Goal: Transaction & Acquisition: Purchase product/service

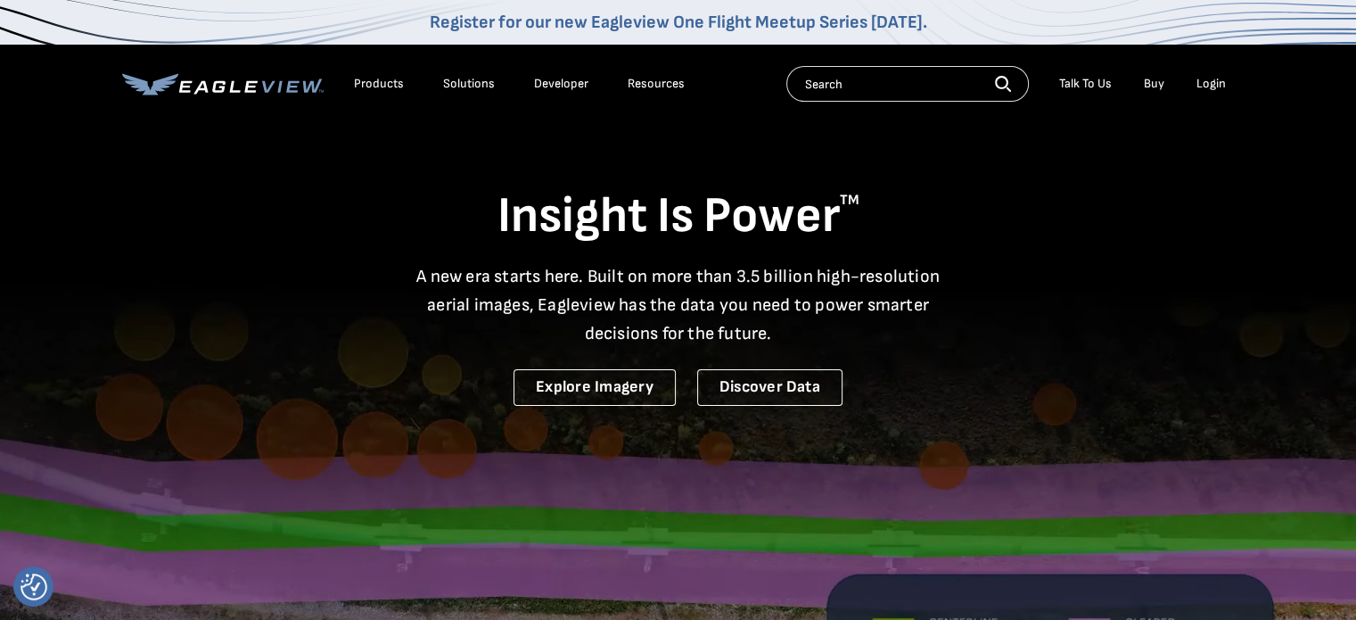
click at [1212, 86] on div "Login" at bounding box center [1210, 84] width 29 height 16
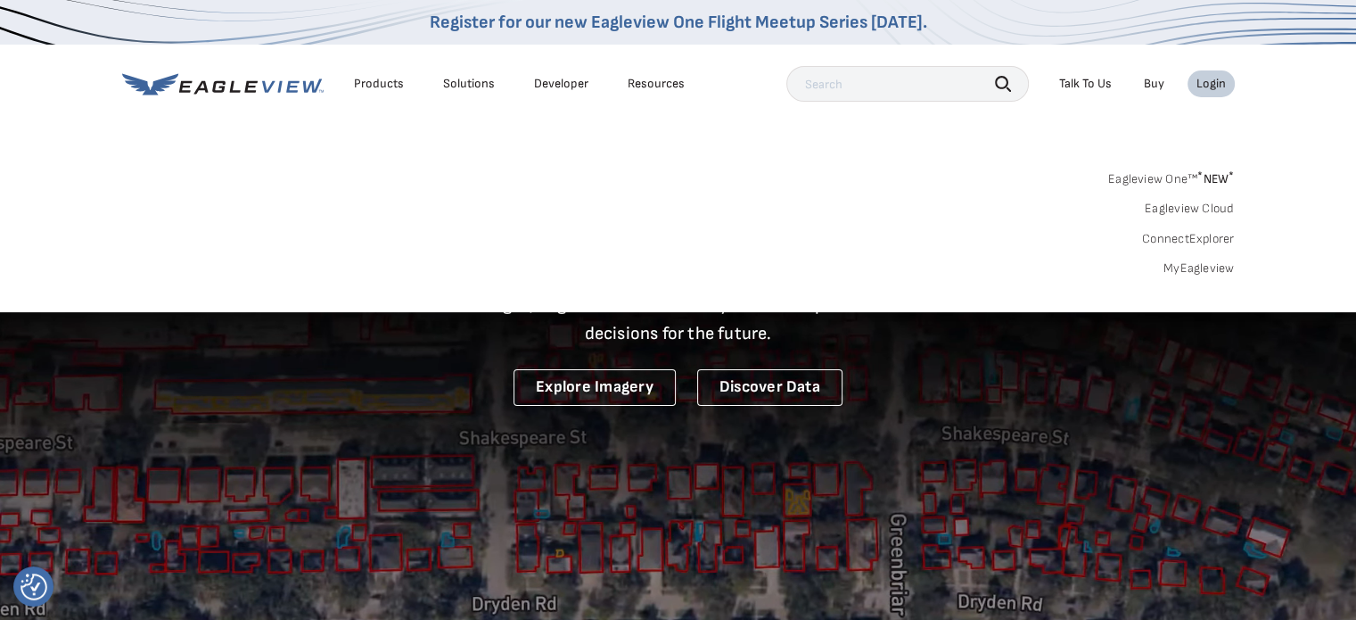
click at [1212, 86] on div "Login" at bounding box center [1210, 84] width 29 height 16
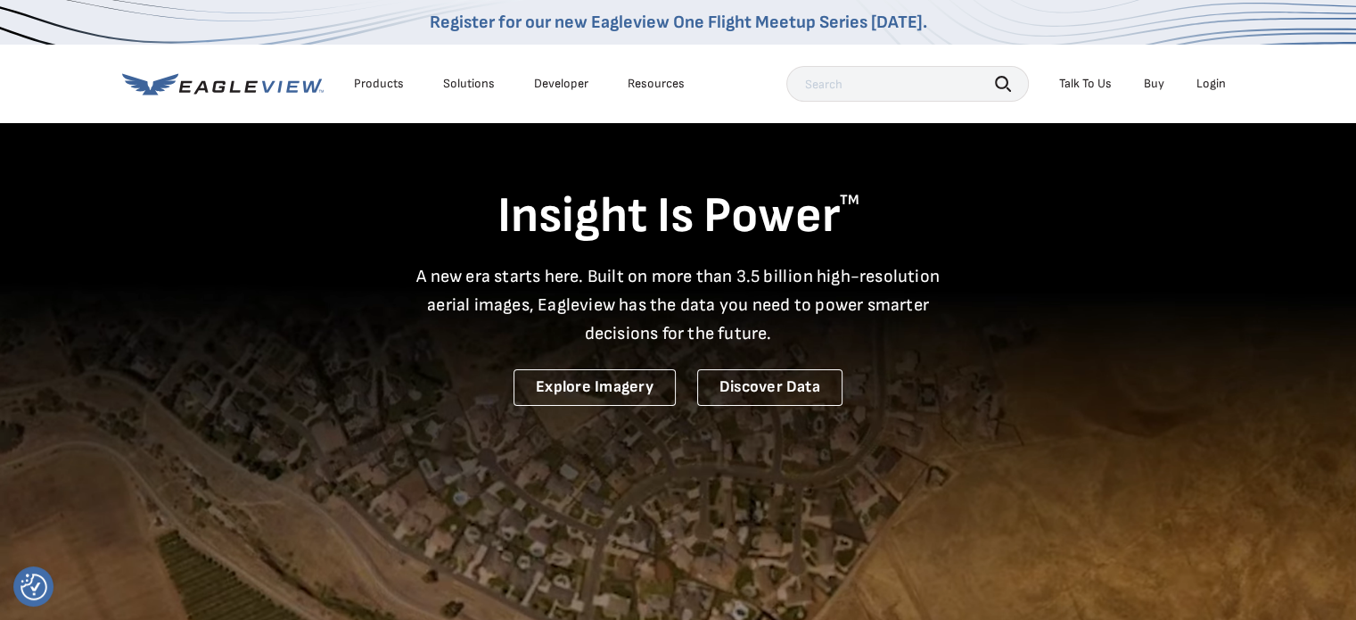
click at [1212, 86] on div "Login" at bounding box center [1210, 84] width 29 height 16
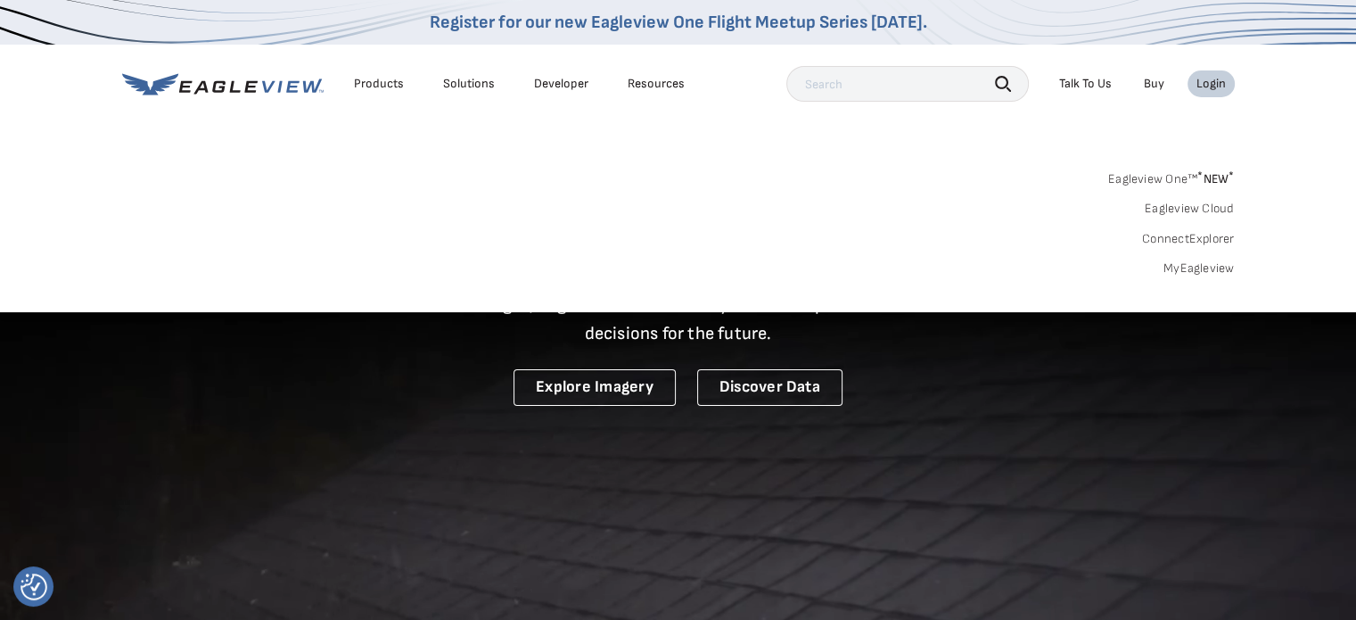
click at [1181, 271] on link "MyEagleview" at bounding box center [1198, 268] width 71 height 16
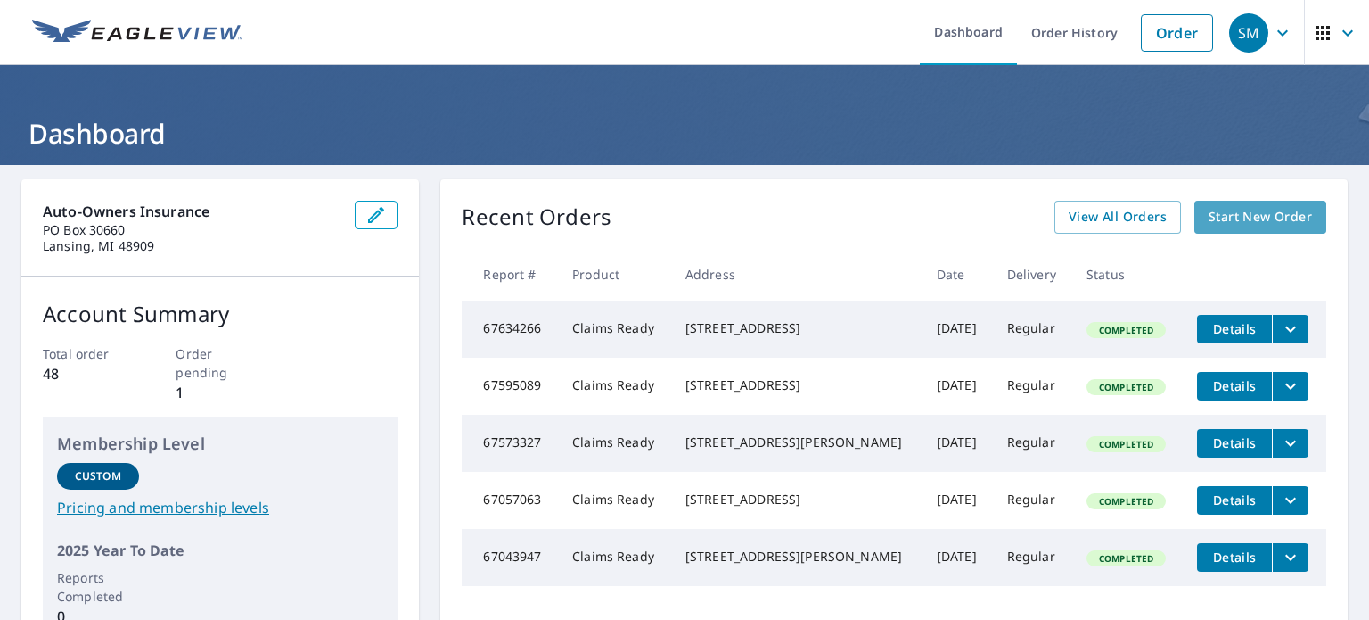
click at [1231, 231] on link "Start New Order" at bounding box center [1261, 217] width 132 height 33
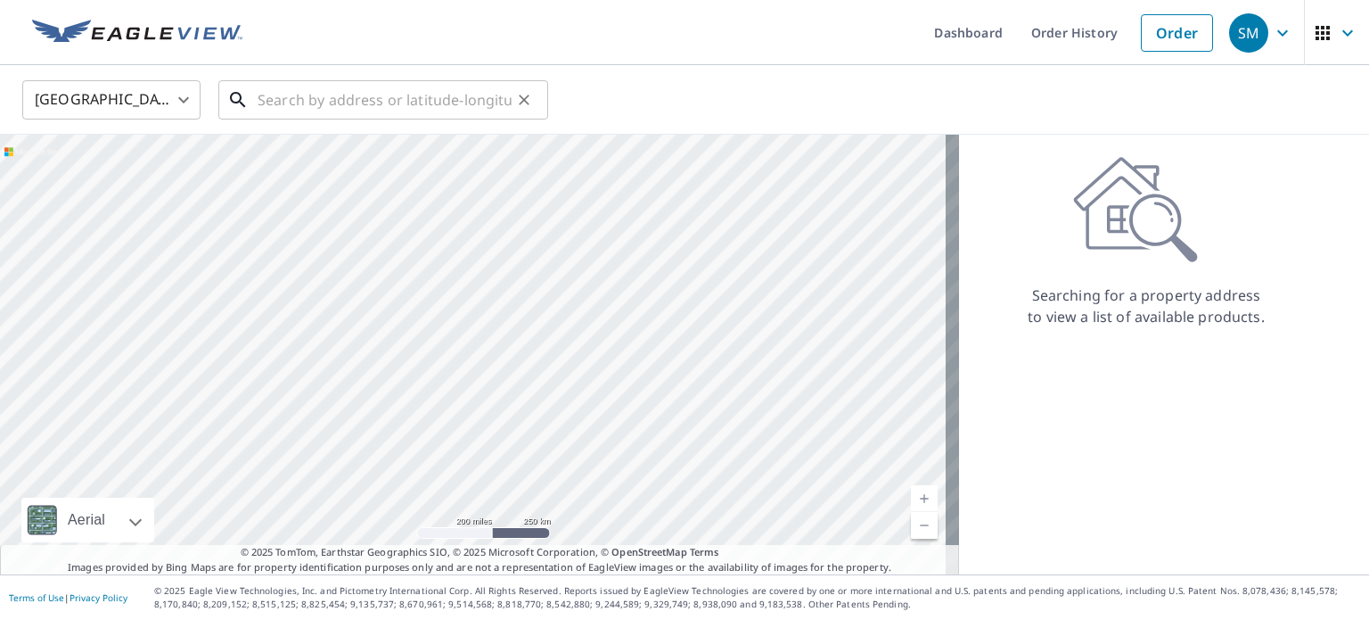
click at [447, 110] on input "text" at bounding box center [385, 100] width 254 height 50
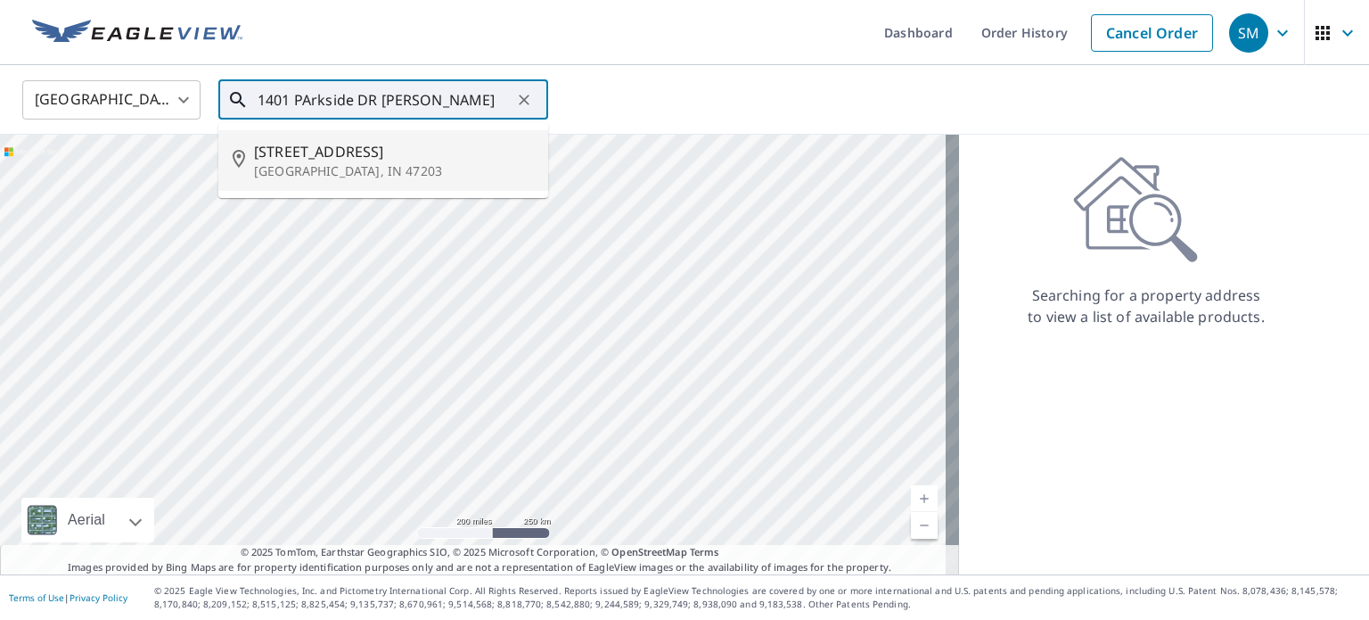
click at [333, 169] on p "Columbus, IN 47203" at bounding box center [394, 171] width 280 height 18
type input "1401 Parkside Dr Columbus, IN 47203"
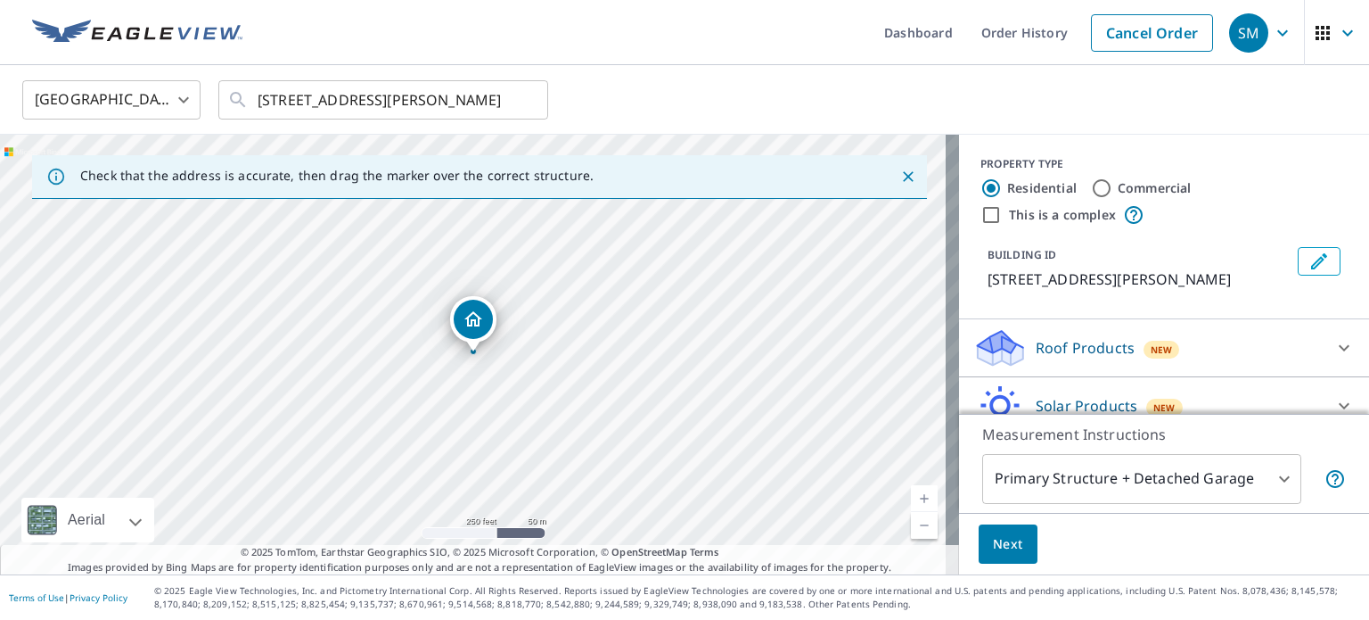
click at [1080, 345] on p "Roof Products" at bounding box center [1085, 347] width 99 height 21
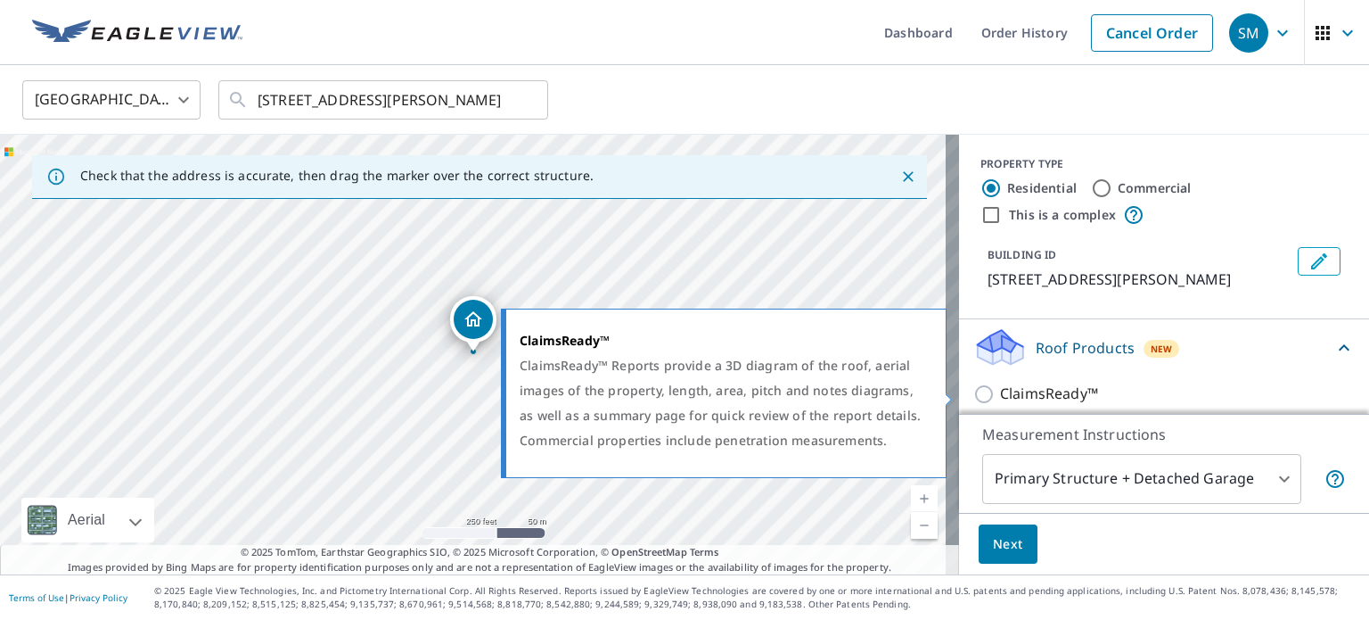
click at [974, 391] on input "ClaimsReady™" at bounding box center [987, 393] width 27 height 21
checkbox input "true"
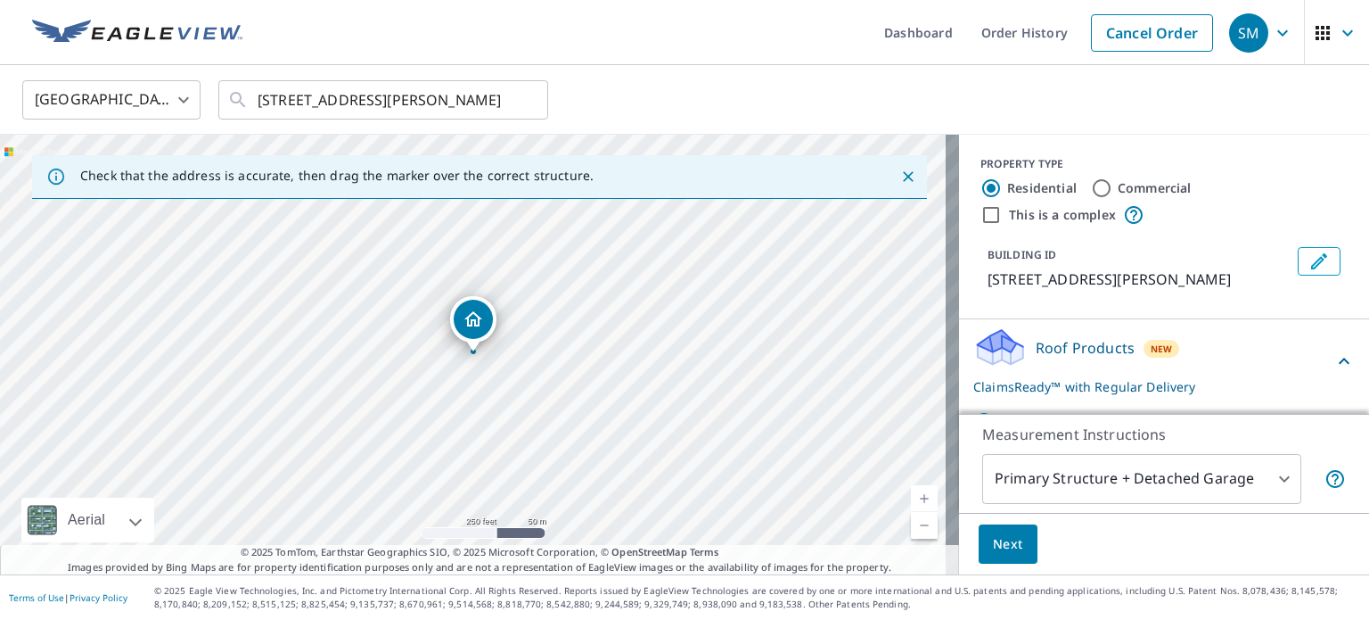
click at [1014, 548] on button "Next" at bounding box center [1008, 544] width 59 height 40
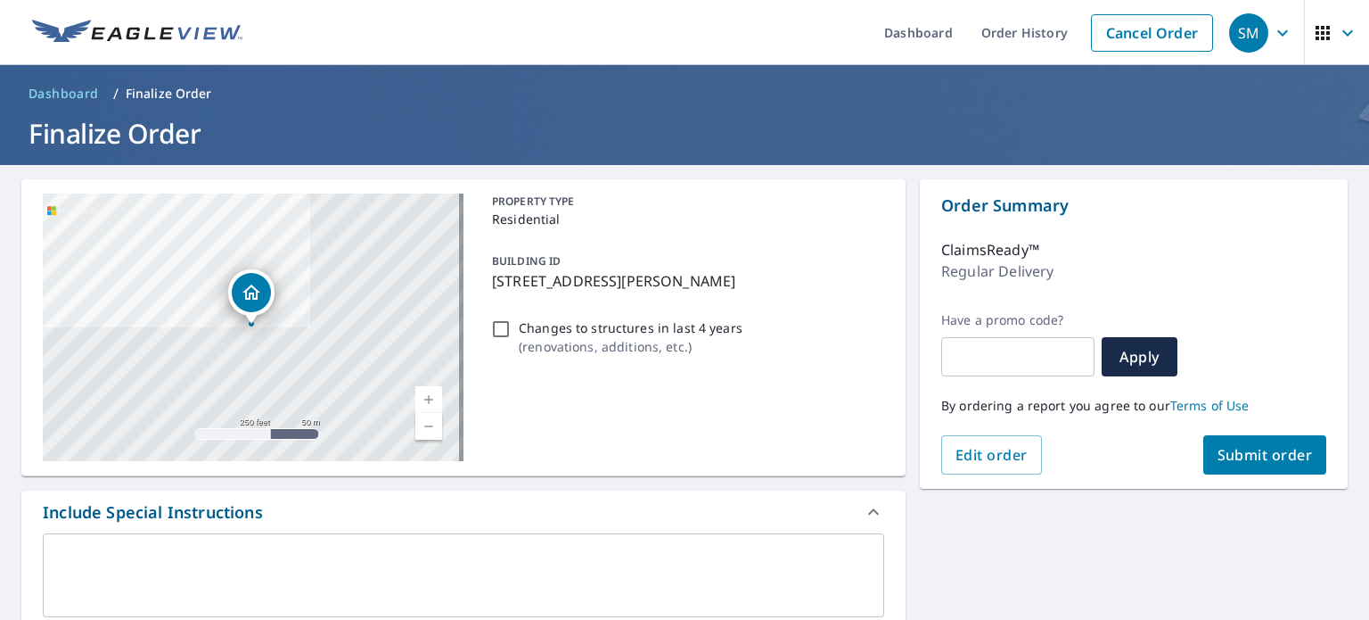
scroll to position [323, 0]
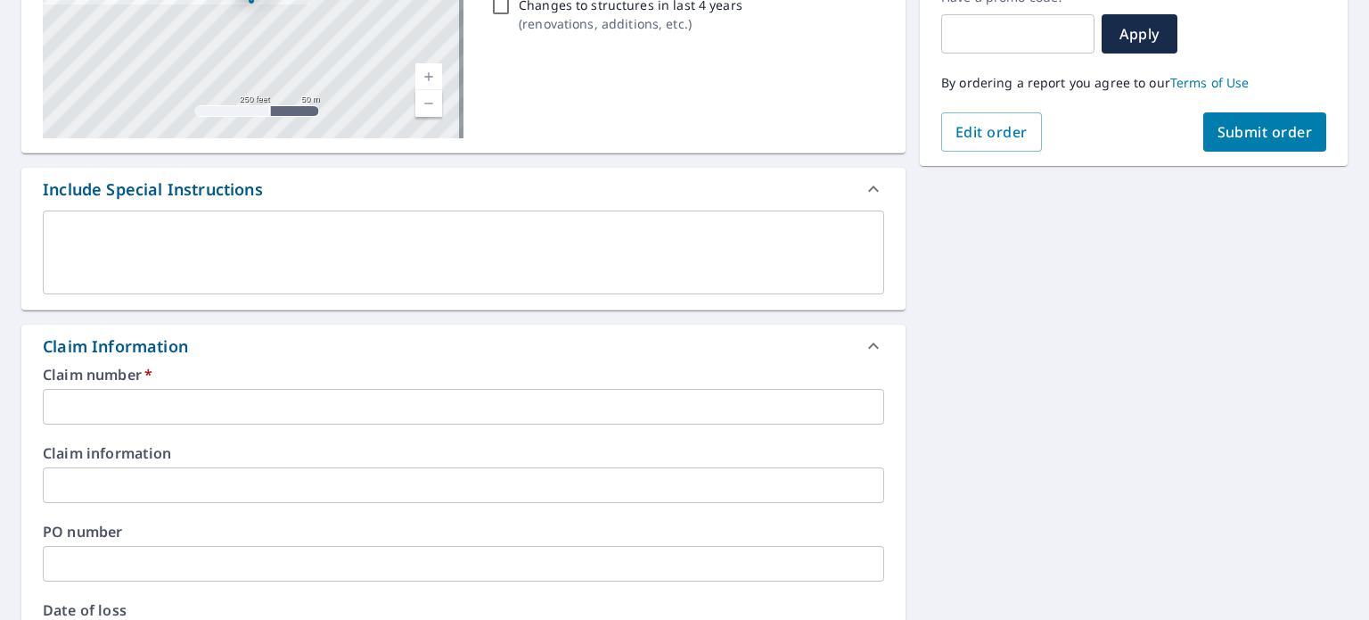
click at [226, 402] on input "text" at bounding box center [464, 407] width 842 height 36
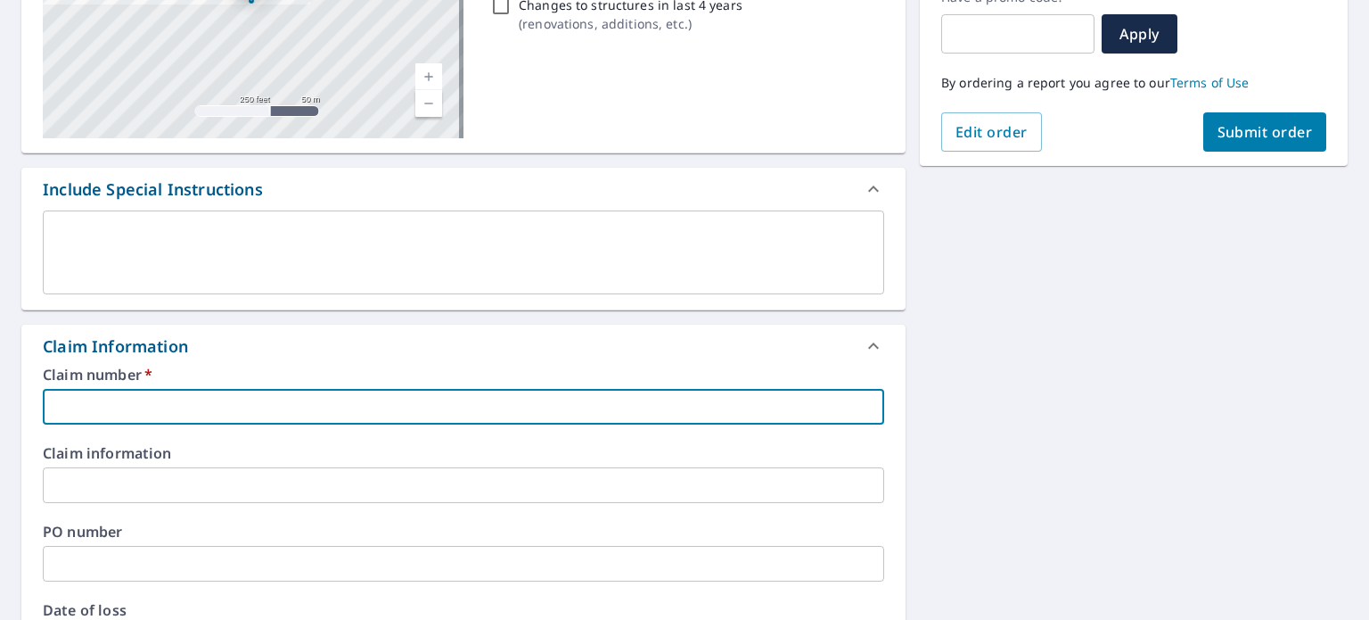
paste input "300-0582253-2025"
type input "300-0582253-2025"
click at [114, 489] on input "text" at bounding box center [464, 485] width 842 height 36
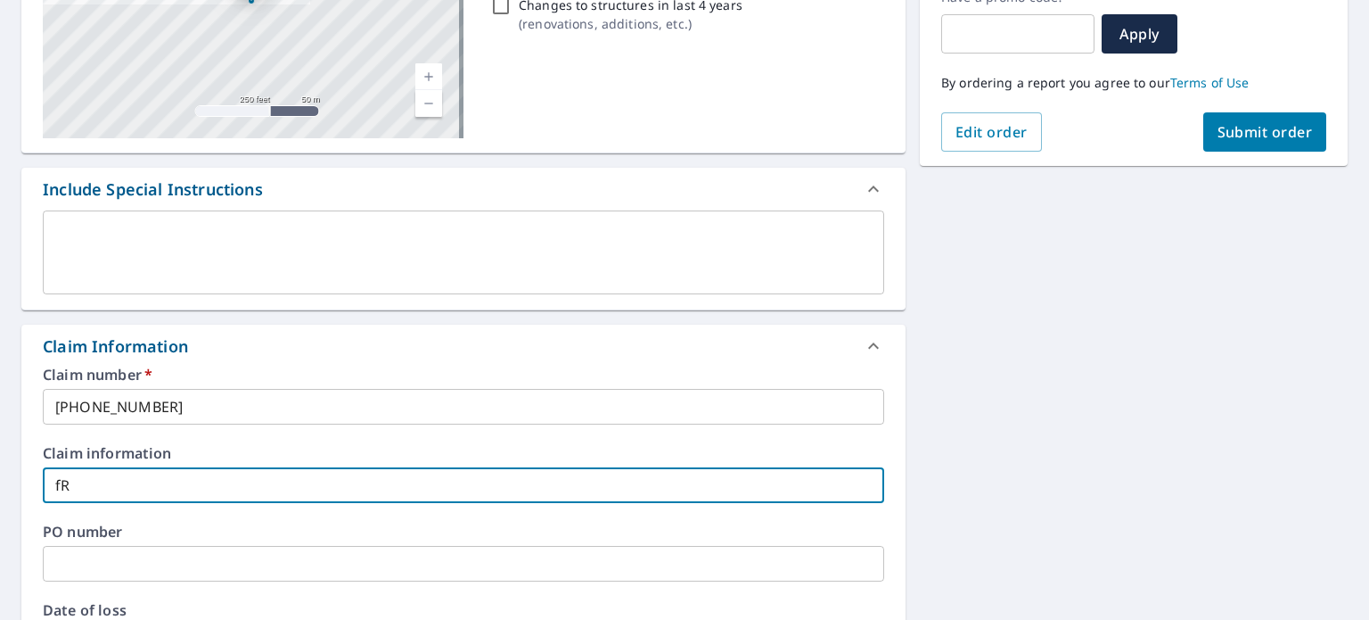
type input "f"
type input "Armstrong Residence"
click at [1218, 127] on span "Submit order" at bounding box center [1265, 132] width 95 height 20
